Goal: Information Seeking & Learning: Understand process/instructions

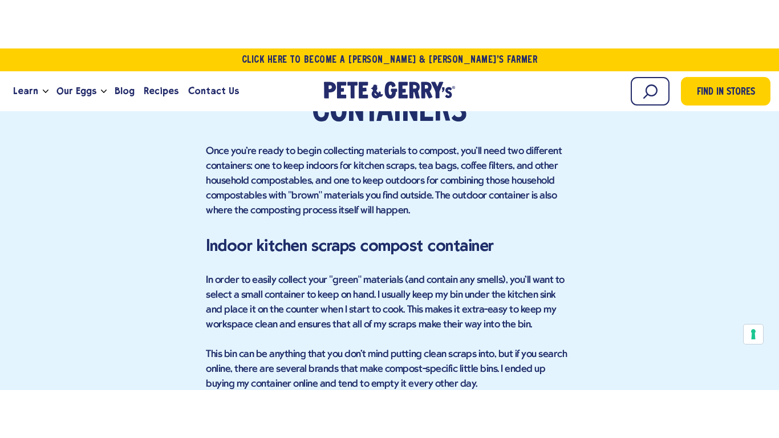
scroll to position [2131, 0]
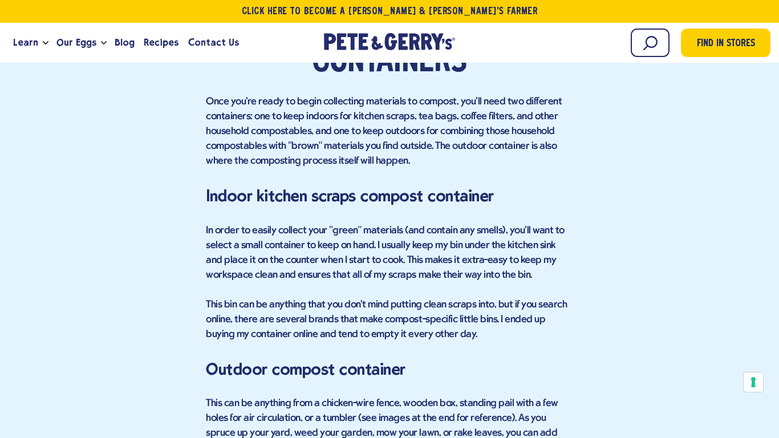
click at [355, 232] on p "In order to easily collect your "green" materials (and contain any smells), you…" at bounding box center [389, 253] width 367 height 59
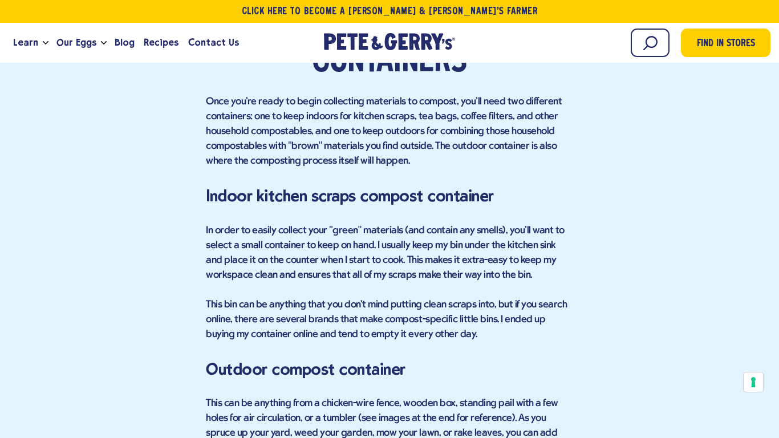
click at [355, 232] on p "In order to easily collect your "green" materials (and contain any smells), you…" at bounding box center [389, 253] width 367 height 59
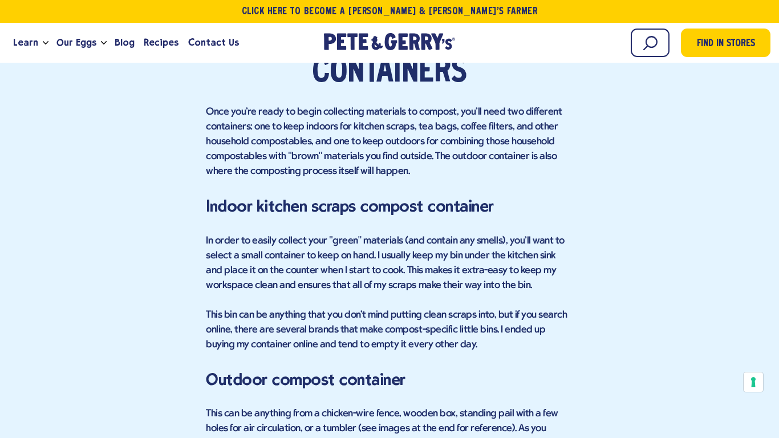
scroll to position [2116, 0]
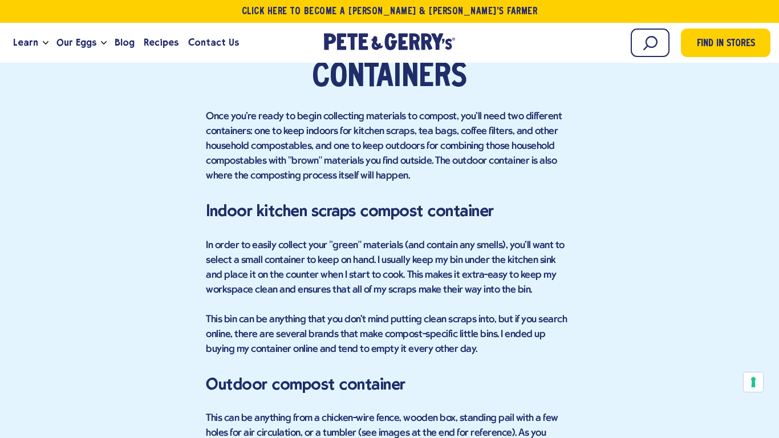
click at [472, 254] on p "In order to easily collect your "green" materials (and contain any smells), you…" at bounding box center [389, 267] width 367 height 59
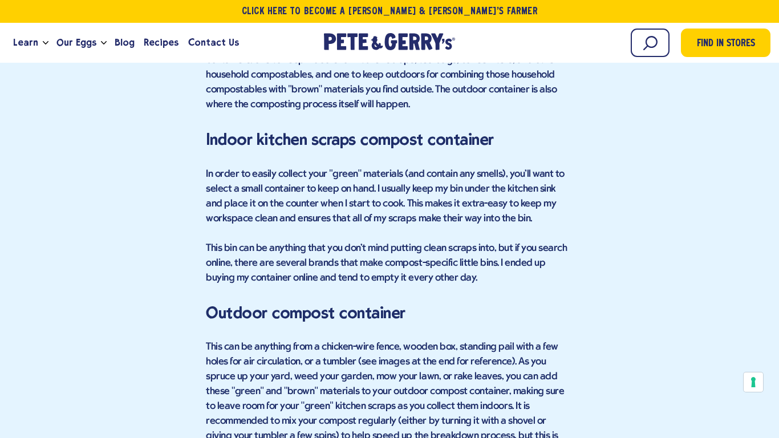
scroll to position [2188, 0]
